Goal: Task Accomplishment & Management: Complete application form

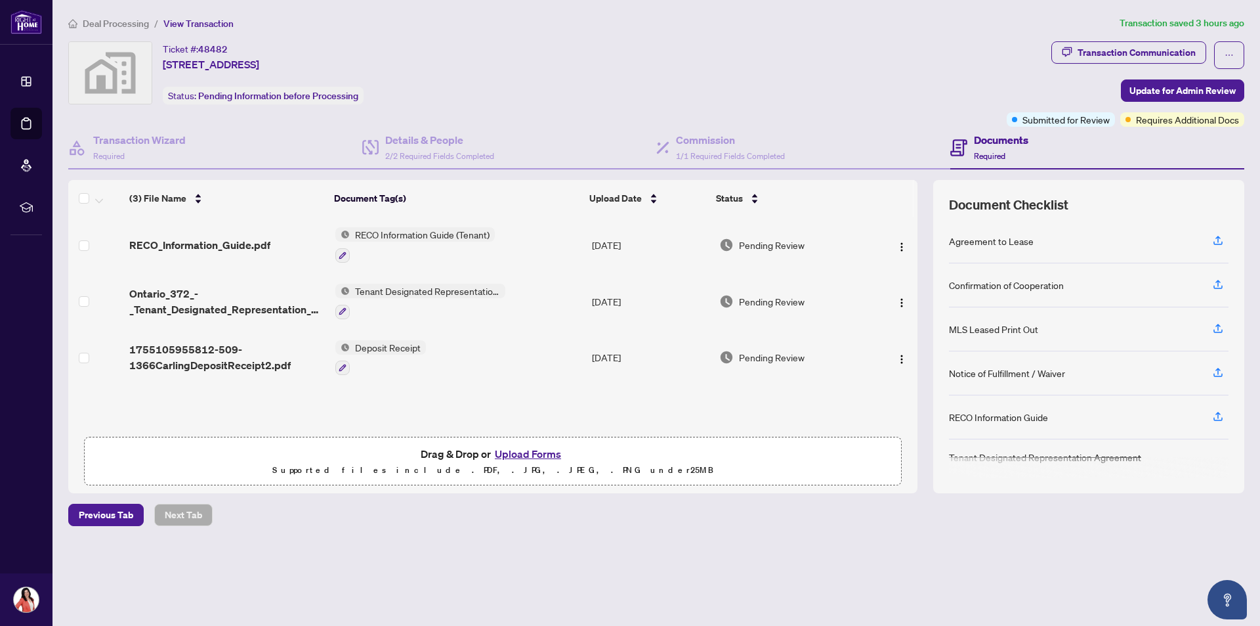
click at [507, 452] on button "Upload Forms" at bounding box center [528, 453] width 74 height 17
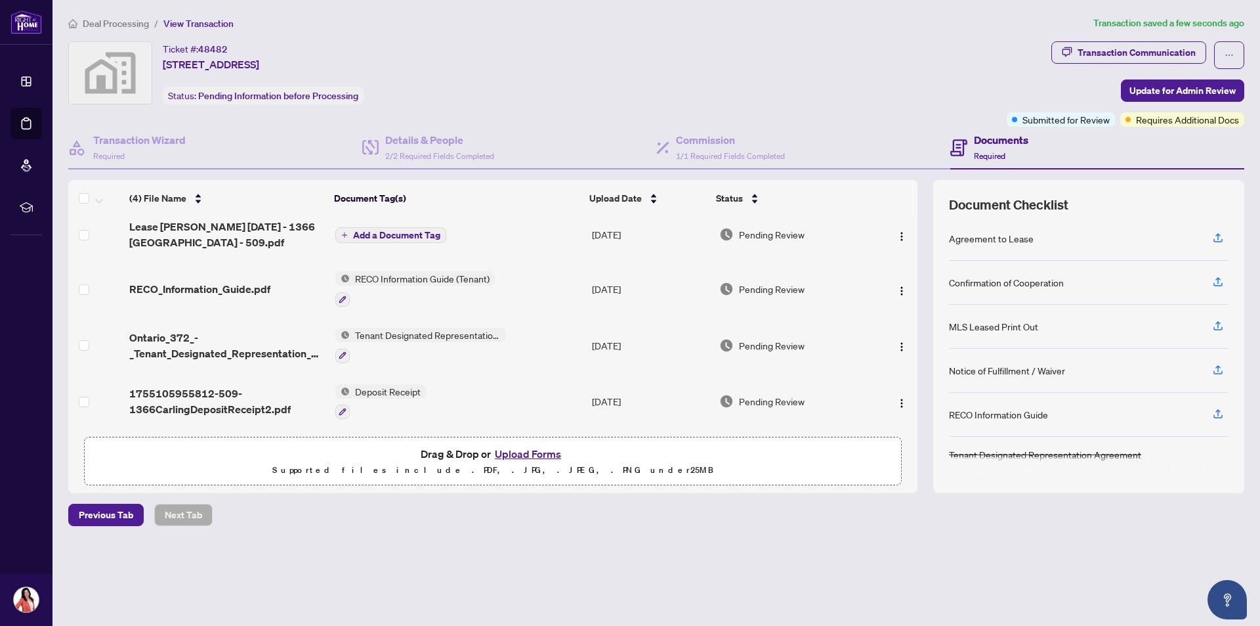
scroll to position [12, 0]
click at [385, 230] on span "Add a Document Tag" at bounding box center [396, 234] width 87 height 9
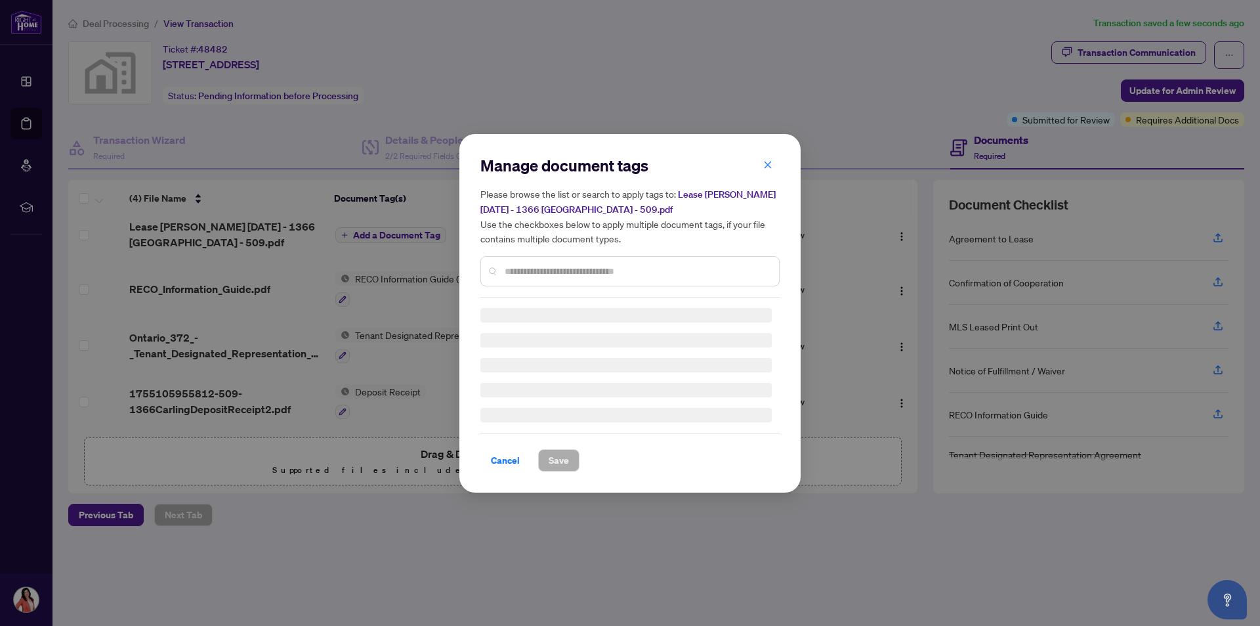
click at [534, 270] on div "Manage document tags Please browse the list or search to apply tags to: Lease […" at bounding box center [630, 226] width 299 height 142
click at [680, 271] on div "Manage document tags Please browse the list or search to apply tags to: Lease […" at bounding box center [630, 226] width 299 height 142
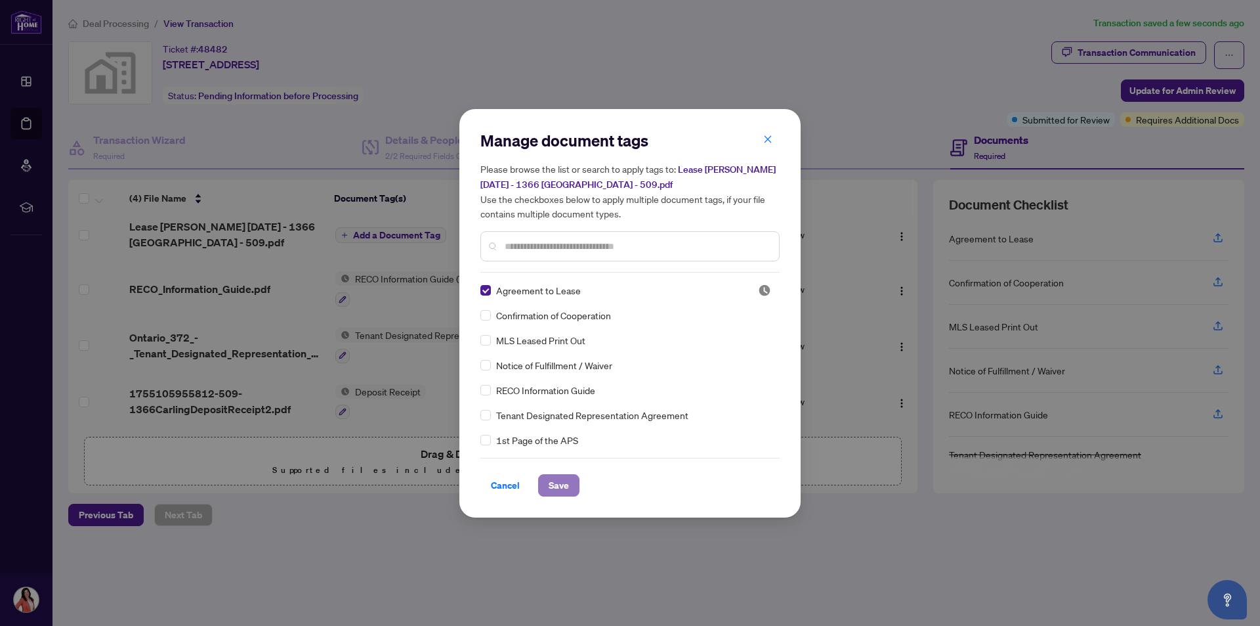
click at [569, 490] on button "Save" at bounding box center [558, 485] width 41 height 22
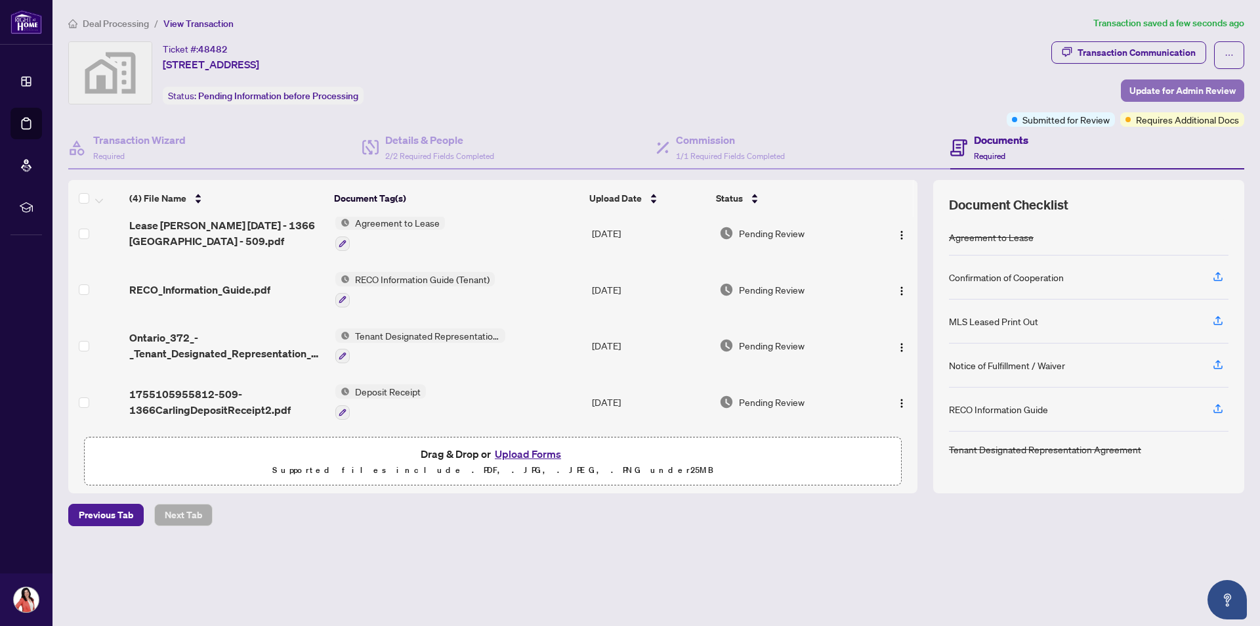
click at [1161, 90] on span "Update for Admin Review" at bounding box center [1183, 90] width 106 height 21
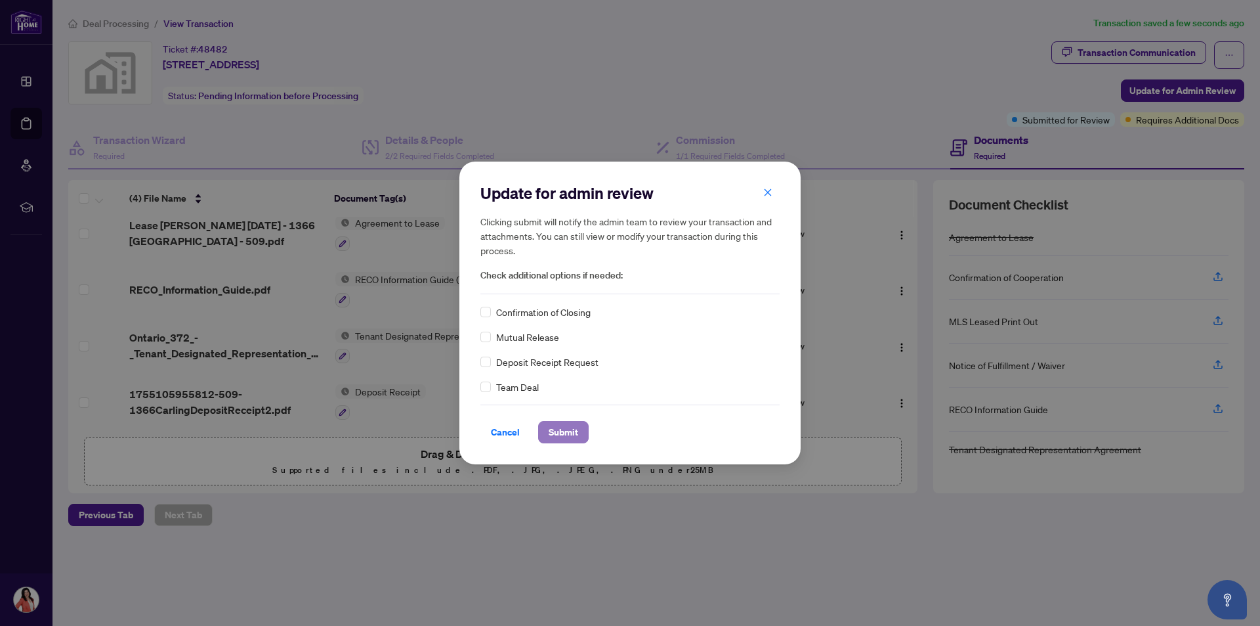
click at [563, 434] on span "Submit" at bounding box center [564, 431] width 30 height 21
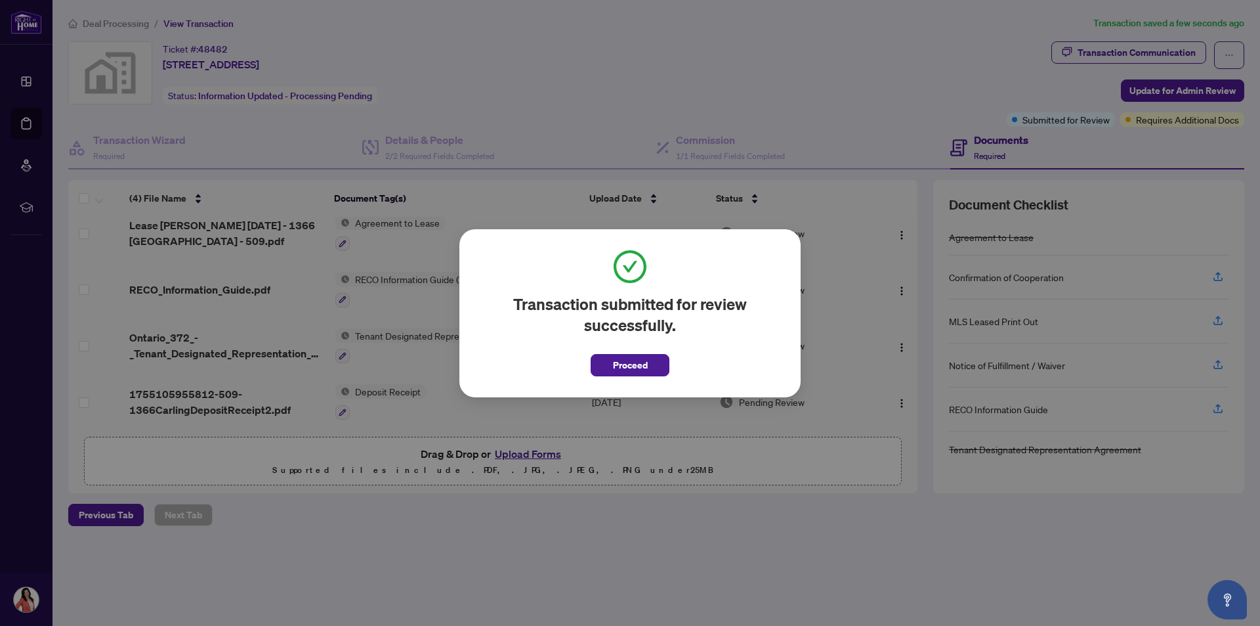
drag, startPoint x: 615, startPoint y: 361, endPoint x: 1112, endPoint y: 116, distance: 554.3
click at [621, 360] on span "Proceed" at bounding box center [630, 364] width 35 height 21
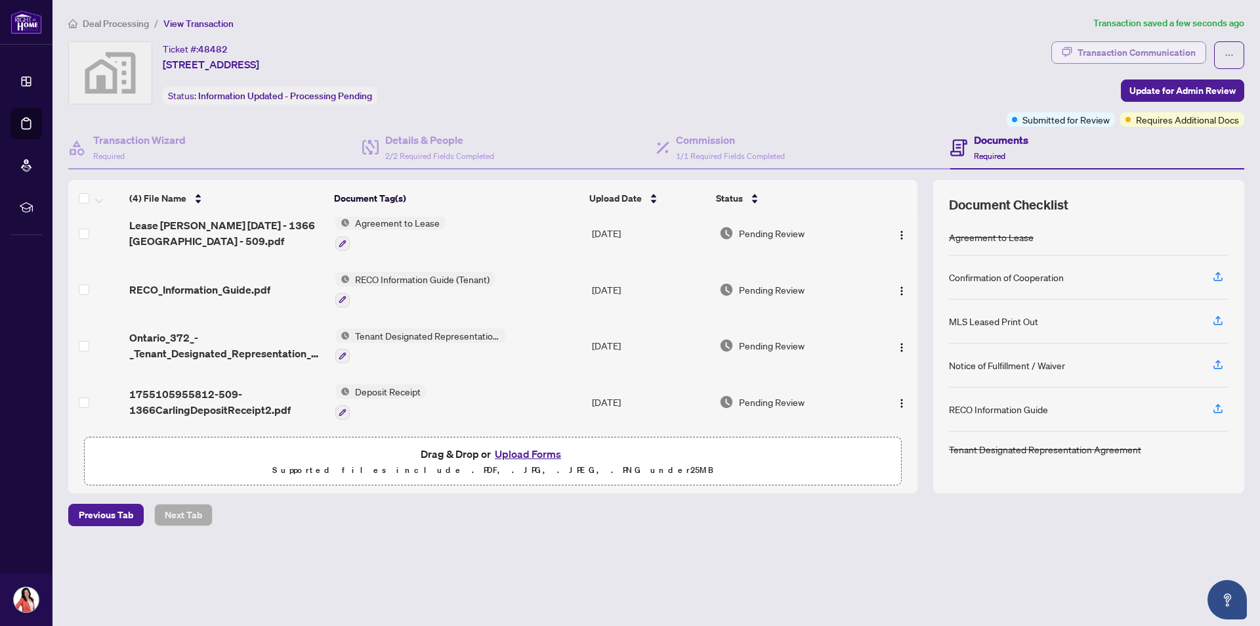
click at [1138, 45] on div "Transaction Communication" at bounding box center [1137, 52] width 118 height 21
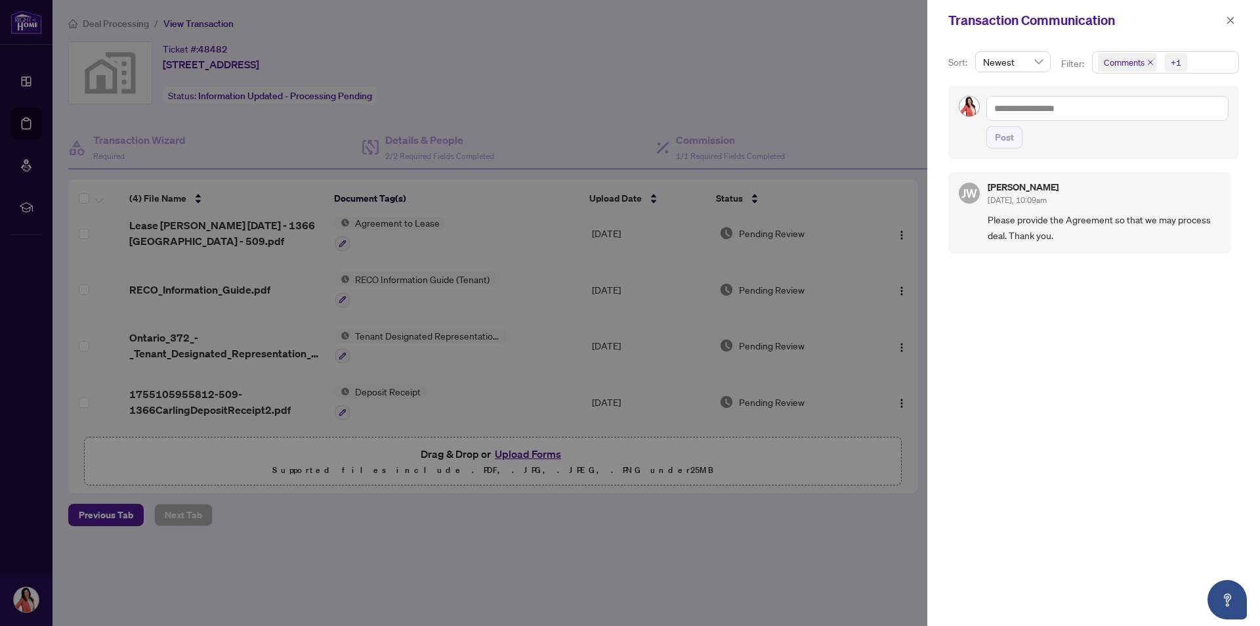
scroll to position [0, 0]
click at [516, 565] on div at bounding box center [630, 313] width 1260 height 626
click at [1232, 22] on icon "close" at bounding box center [1231, 19] width 7 height 7
